Goal: Transaction & Acquisition: Register for event/course

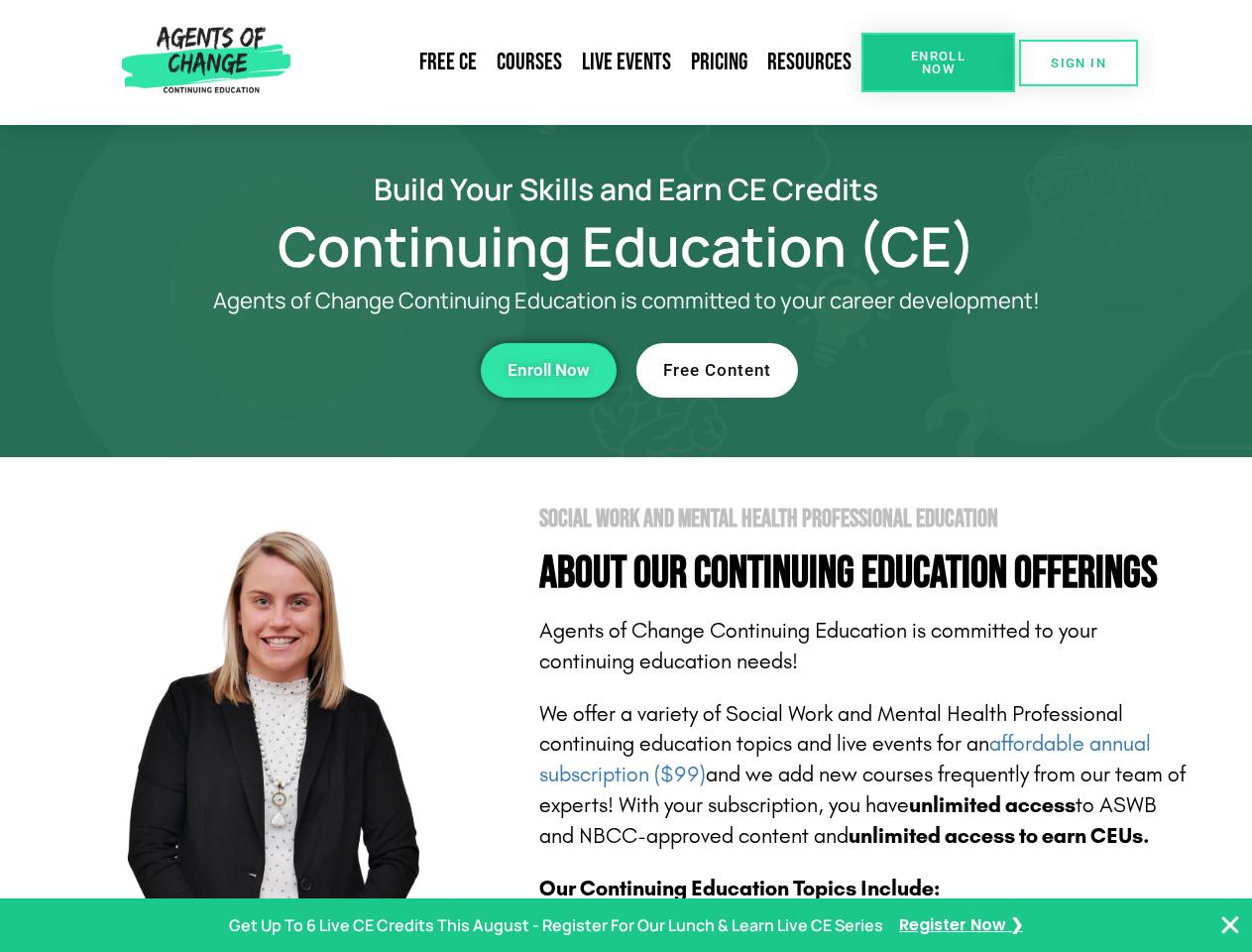
click at [626, 476] on section "Social Work and Mental Health Professional Education About Our Continuing Educa…" at bounding box center [626, 873] width 1252 height 833
click at [938, 62] on span "Enroll Now" at bounding box center [938, 63] width 90 height 26
click at [1079, 62] on span "SIGN IN" at bounding box center [1079, 63] width 56 height 13
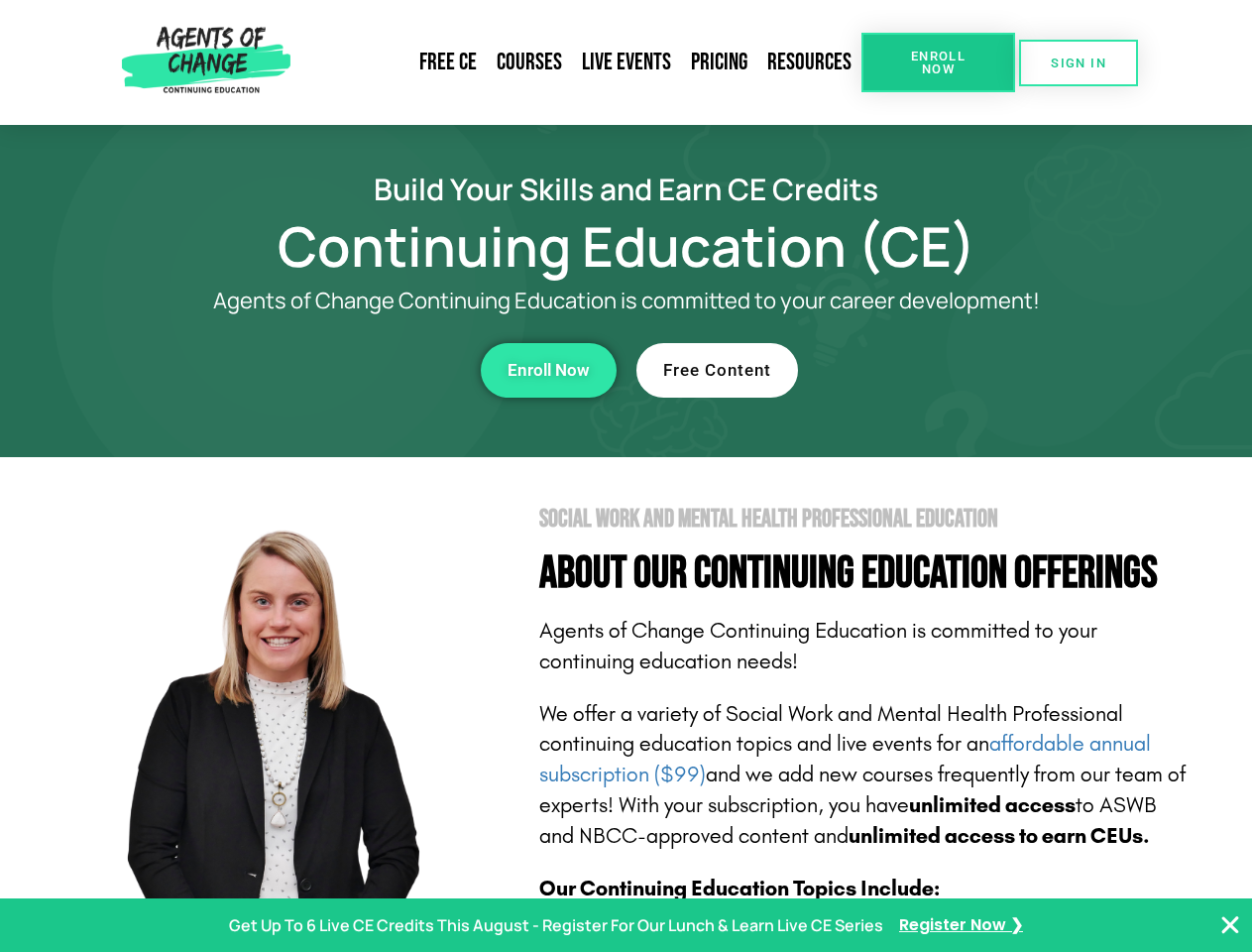
click at [344, 370] on div "Enroll Now" at bounding box center [343, 370] width 545 height 55
click at [548, 370] on span "Enroll Now" at bounding box center [549, 370] width 82 height 17
click at [909, 370] on div "Free Content" at bounding box center [908, 370] width 545 height 55
